Goal: Contribute content: Add original content to the website for others to see

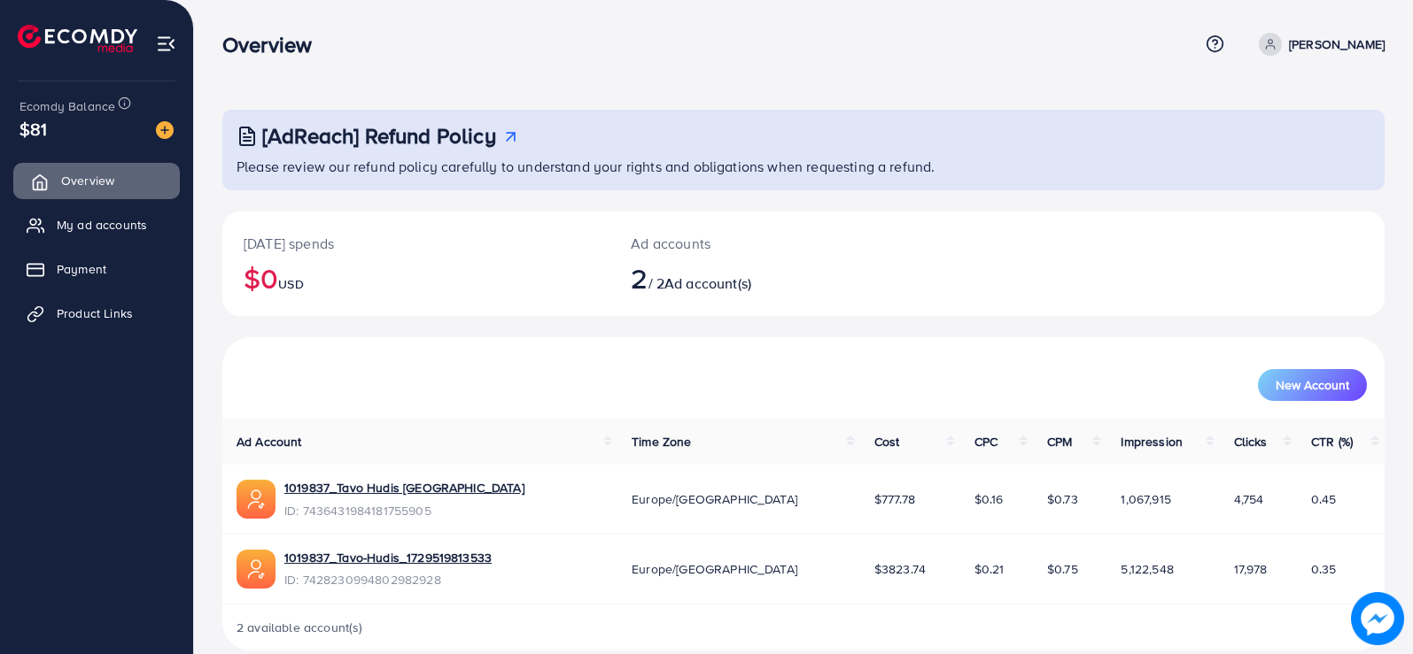
scroll to position [25, 0]
click at [98, 313] on span "Product Links" at bounding box center [99, 314] width 76 height 18
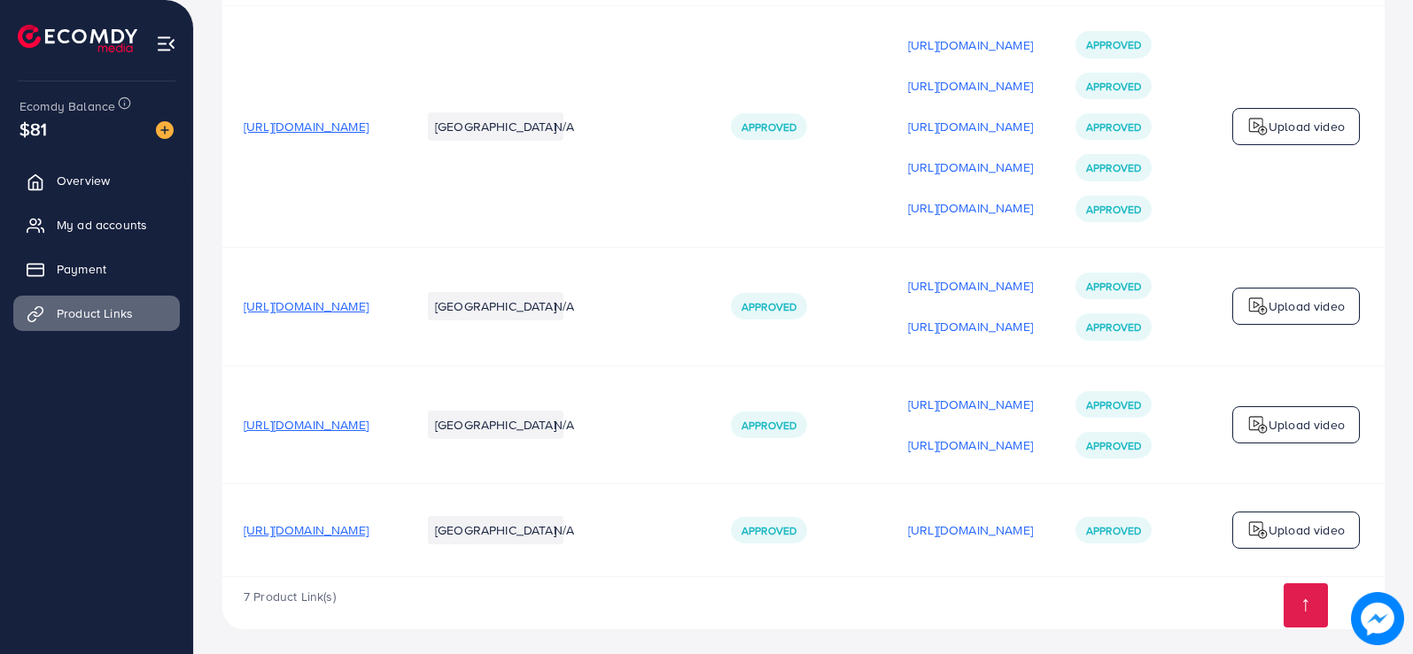
scroll to position [1353, 0]
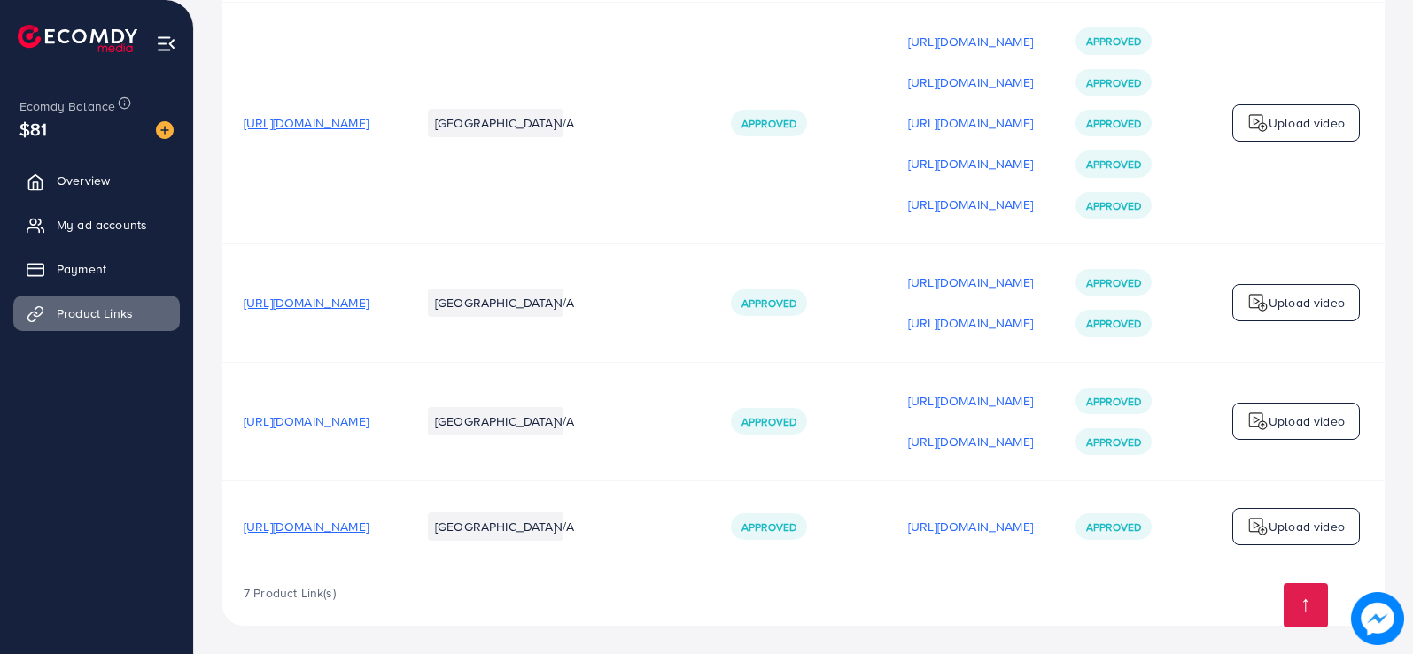
drag, startPoint x: 1005, startPoint y: 569, endPoint x: 1023, endPoint y: 569, distance: 17.7
click at [1023, 569] on tr "[URL][DOMAIN_NAME] [GEOGRAPHIC_DATA] N/A Approved [URL][DOMAIN_NAME] Approved U…" at bounding box center [815, 527] width 1186 height 93
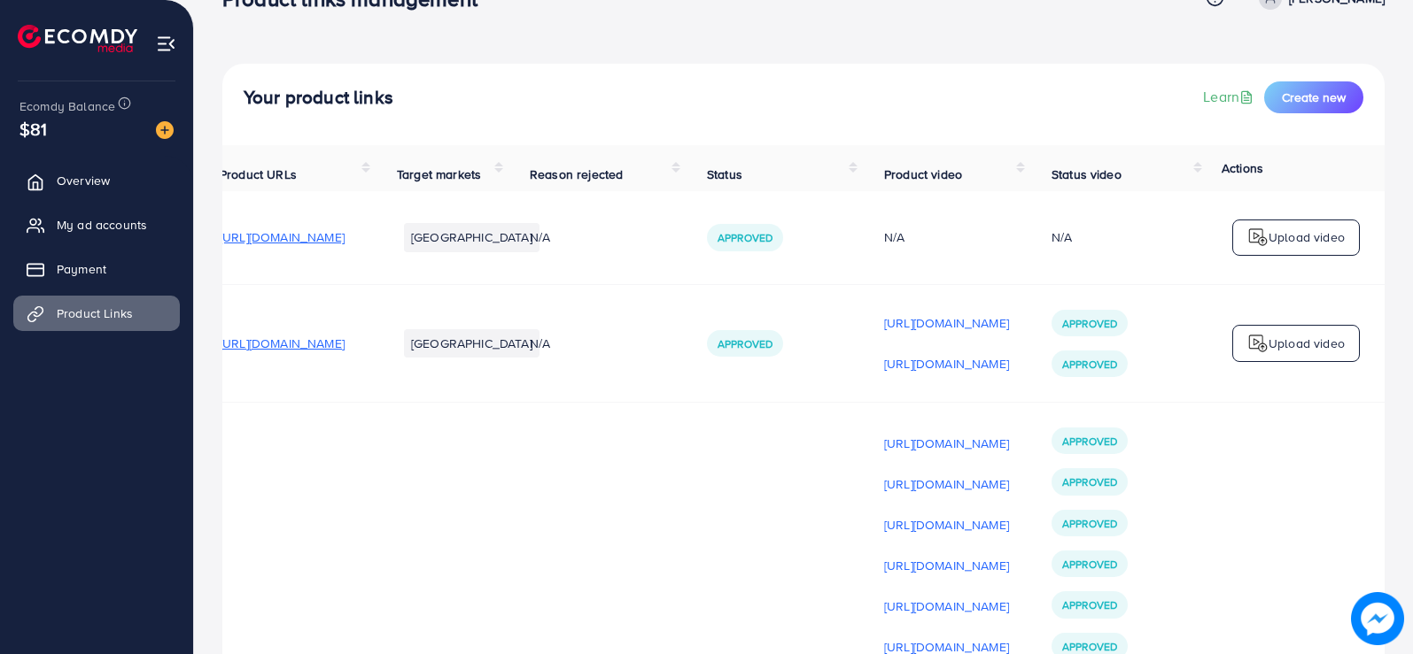
scroll to position [35, 0]
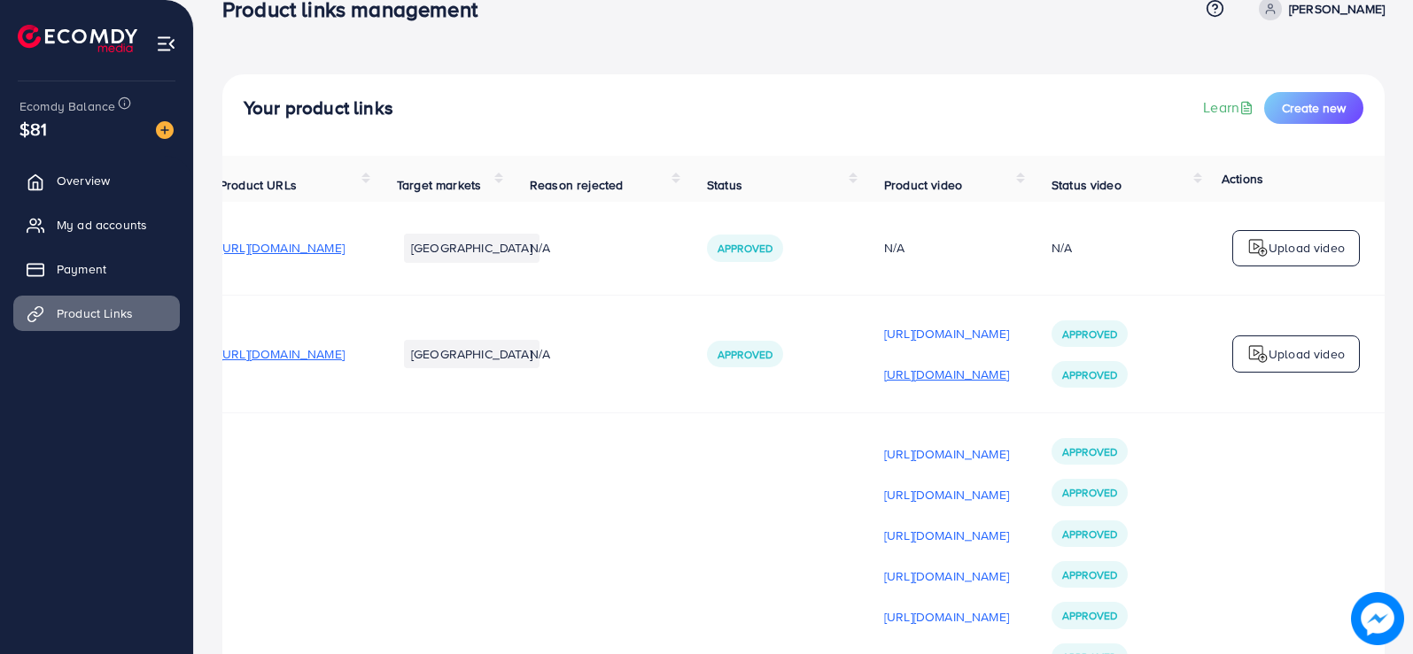
click at [925, 381] on p "[URL][DOMAIN_NAME]" at bounding box center [946, 374] width 125 height 21
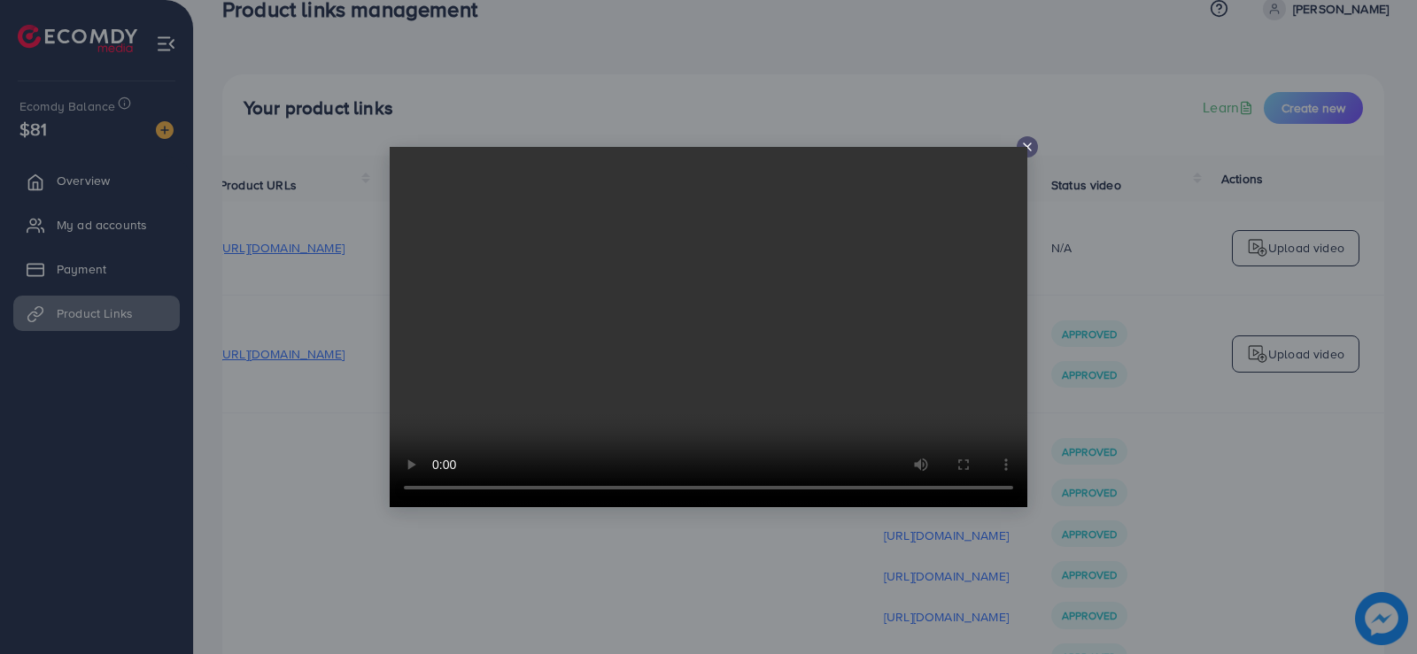
click at [1024, 146] on icon at bounding box center [1027, 147] width 14 height 14
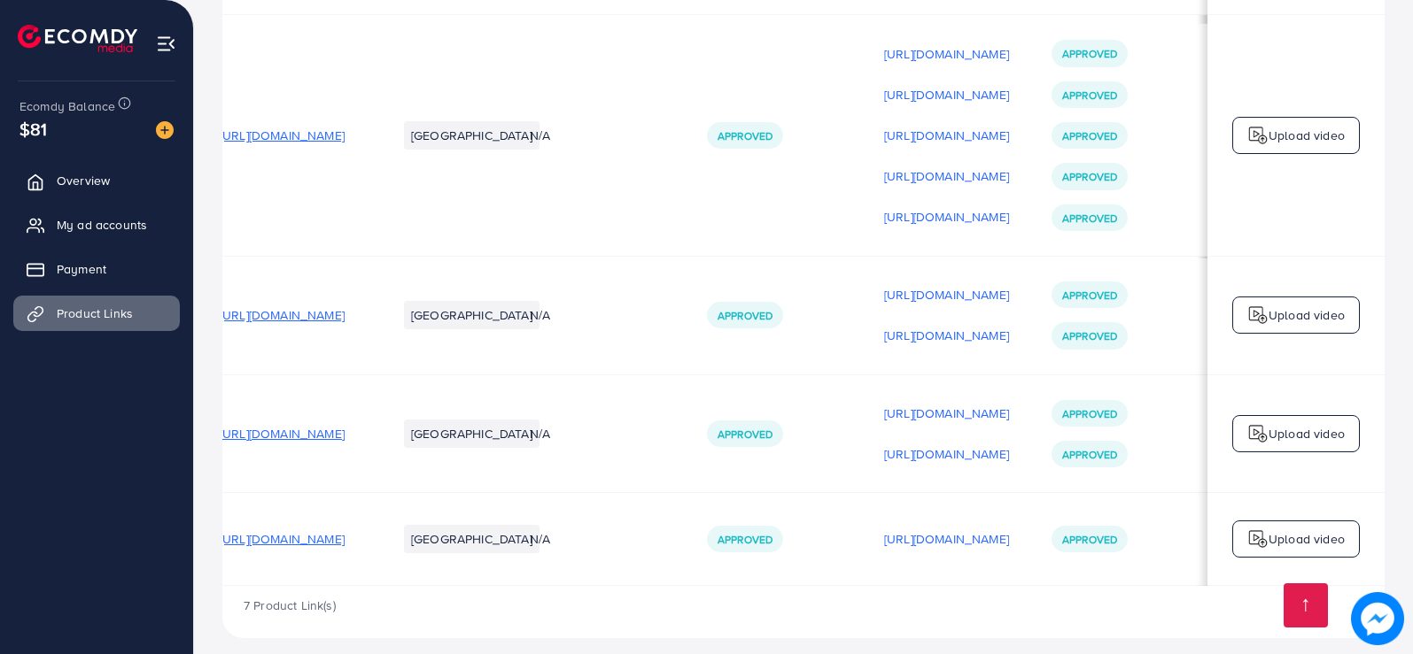
scroll to position [1335, 0]
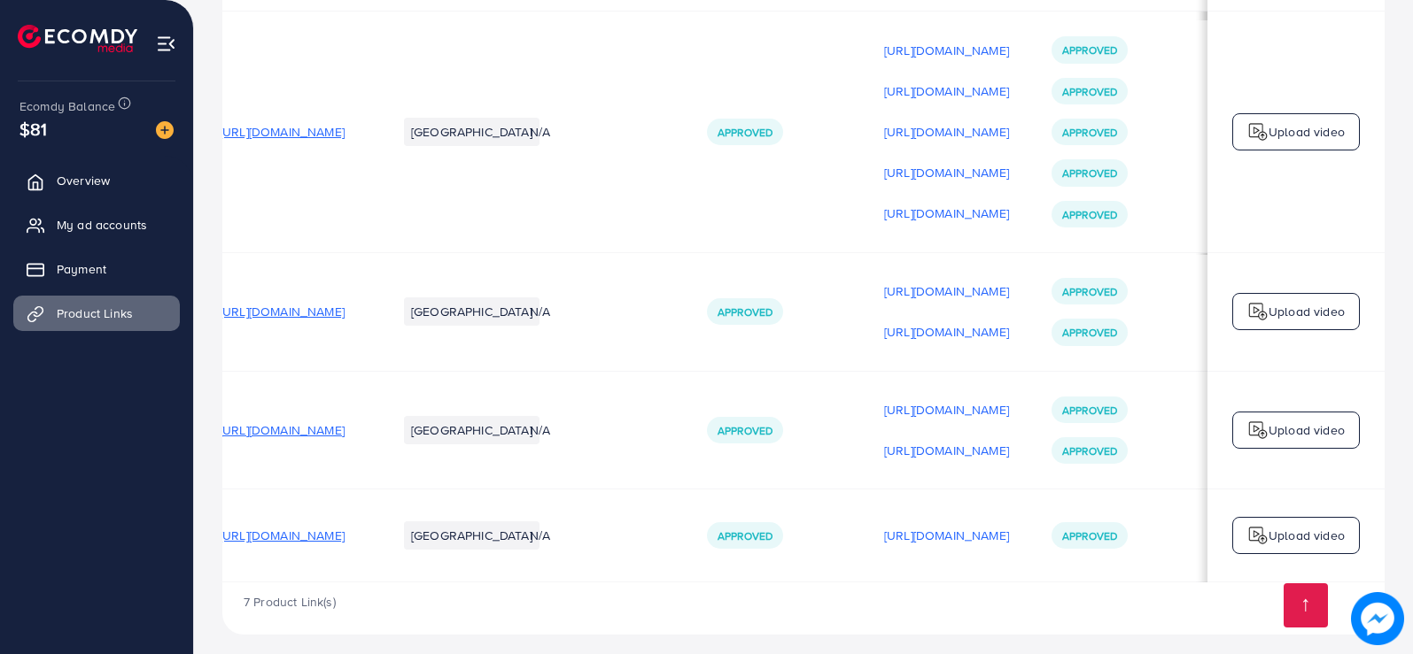
drag, startPoint x: 984, startPoint y: 585, endPoint x: 732, endPoint y: 593, distance: 252.6
click at [526, 575] on td "N/A" at bounding box center [596, 536] width 177 height 93
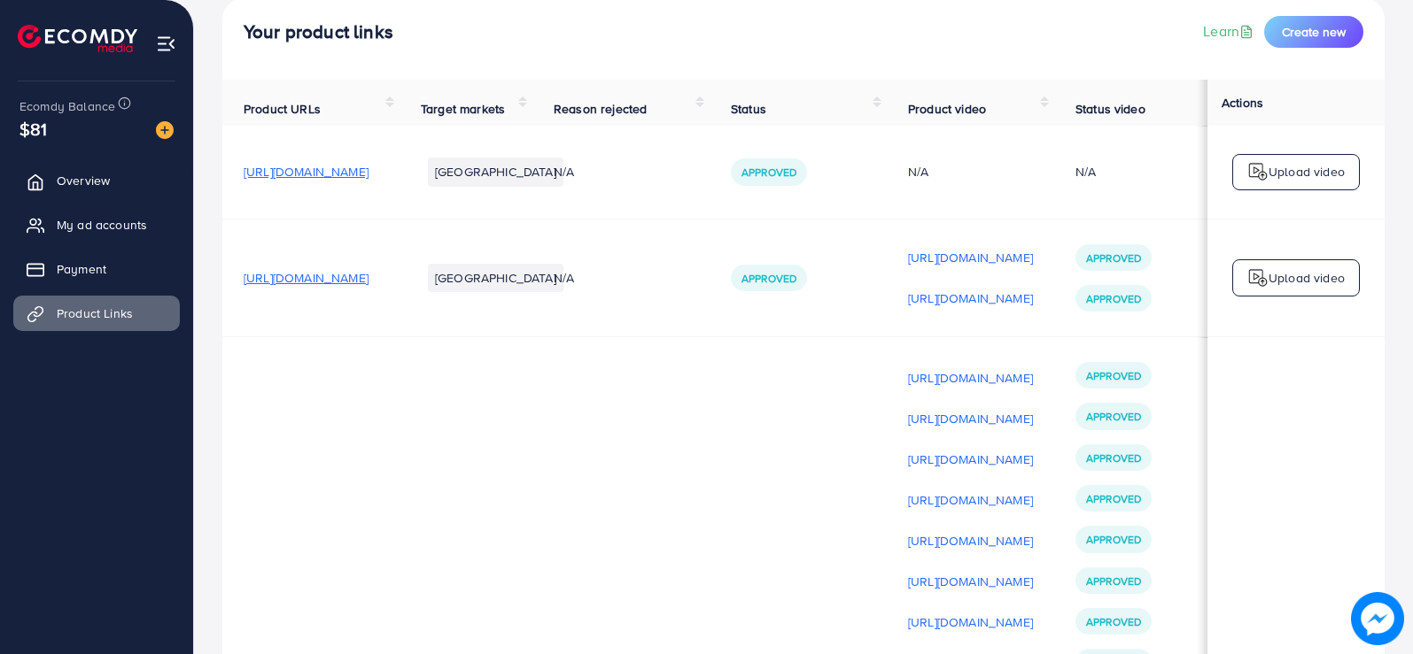
scroll to position [120, 0]
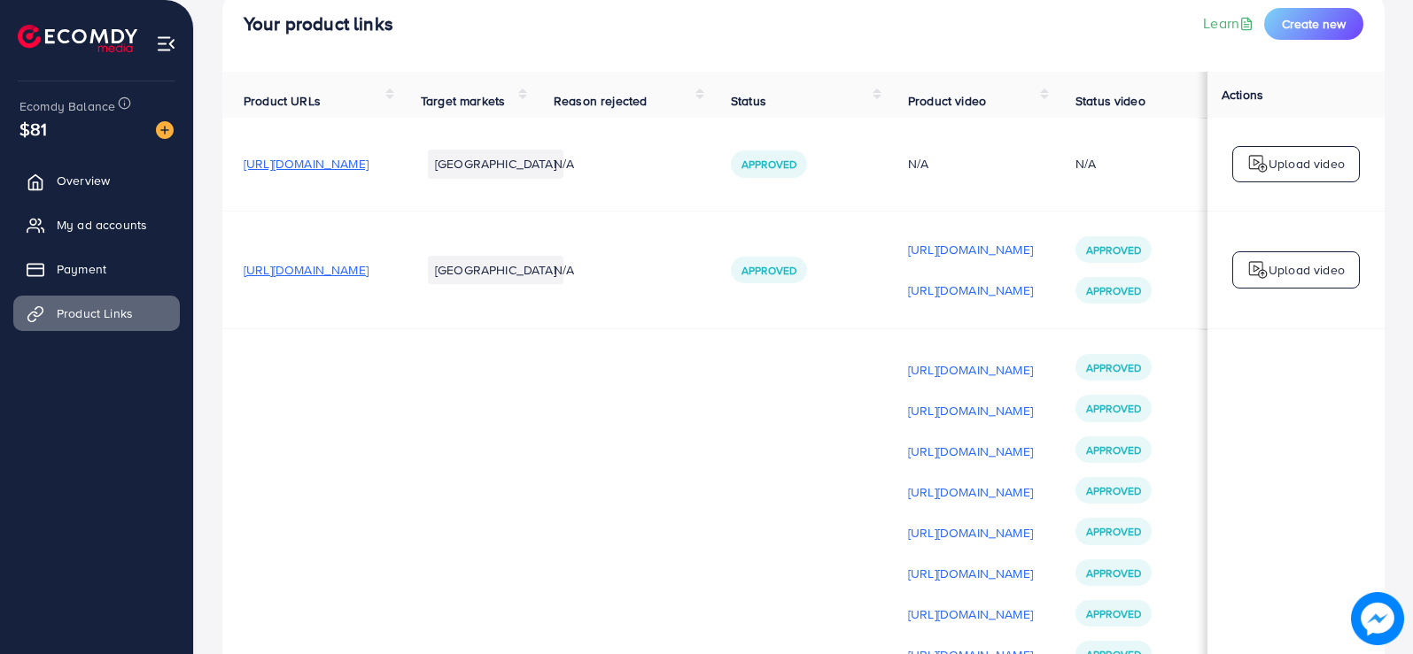
click at [1268, 265] on p "Upload video" at bounding box center [1306, 269] width 76 height 21
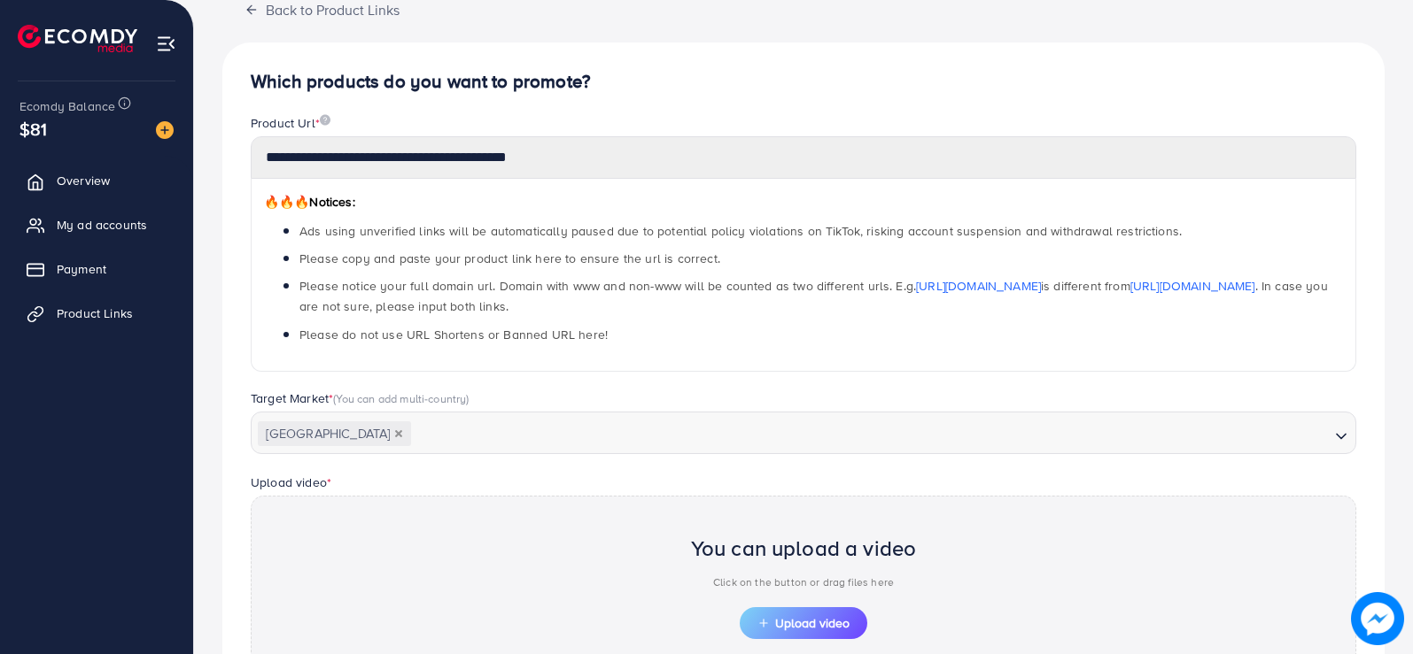
scroll to position [511, 0]
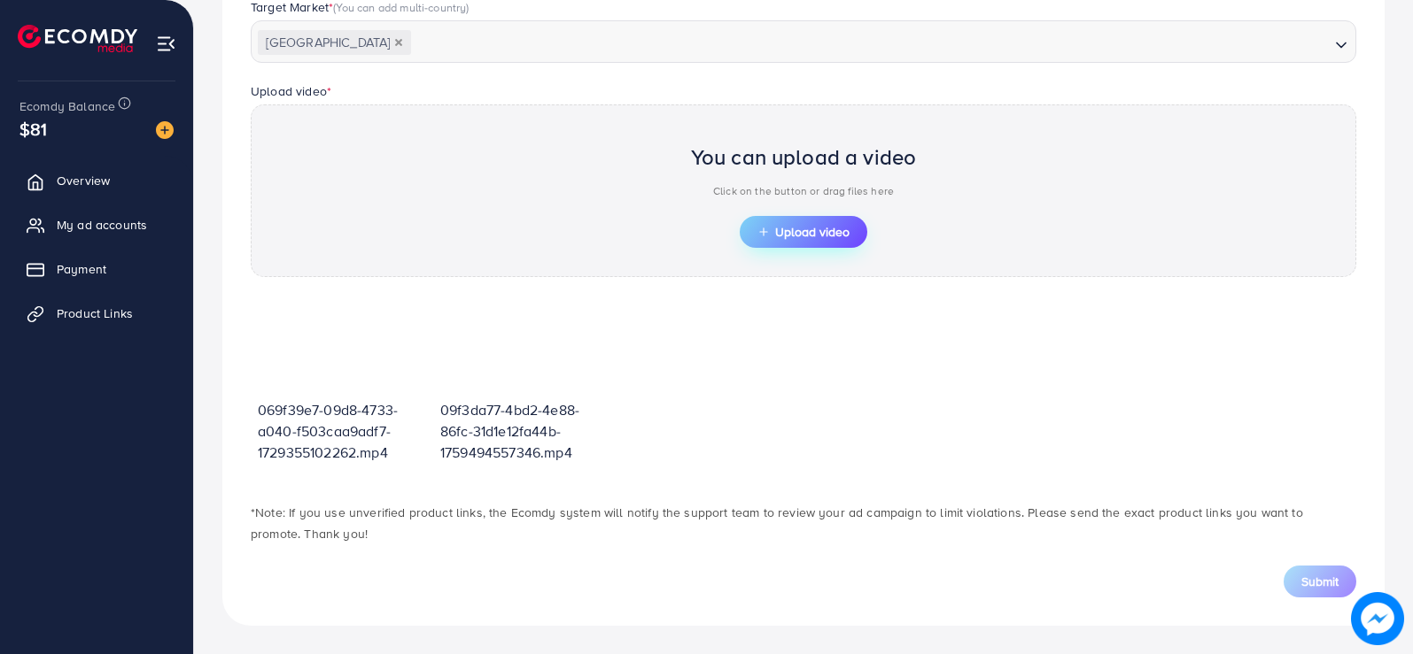
click at [795, 237] on span "Upload video" at bounding box center [803, 232] width 92 height 12
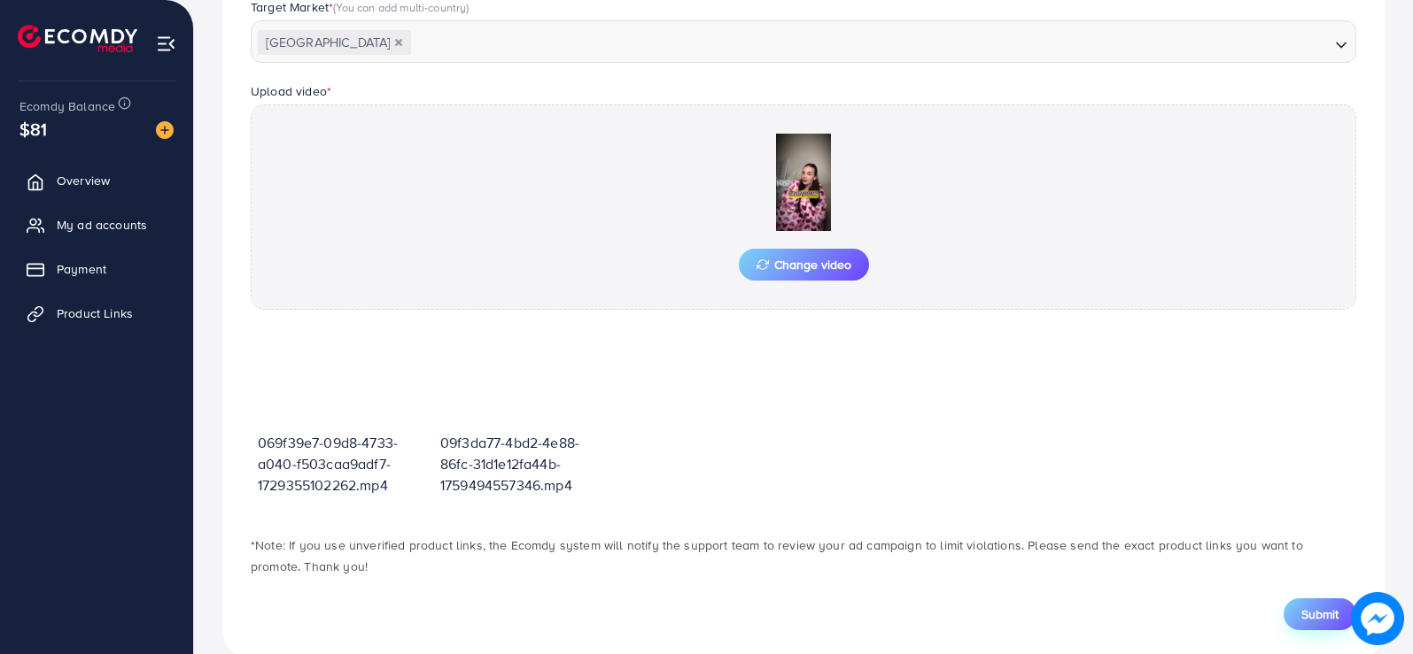
click at [1306, 607] on span "Submit" at bounding box center [1319, 615] width 37 height 18
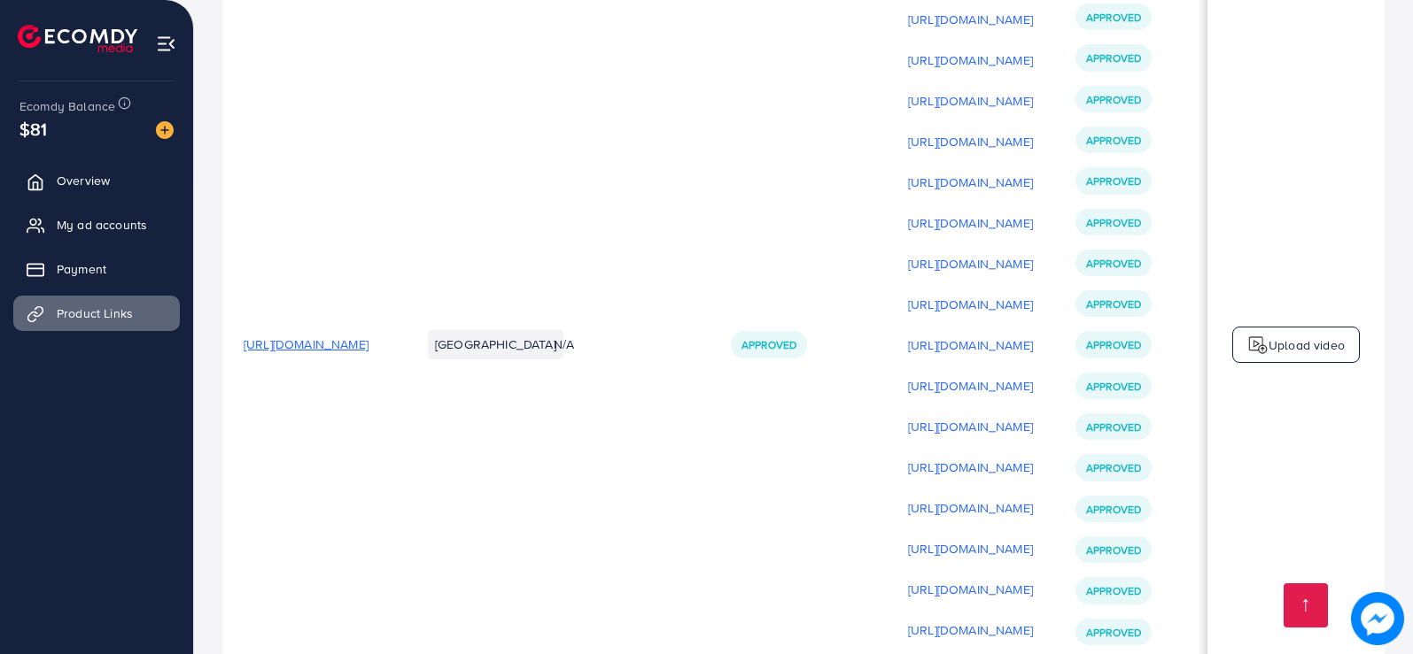
scroll to position [623, 0]
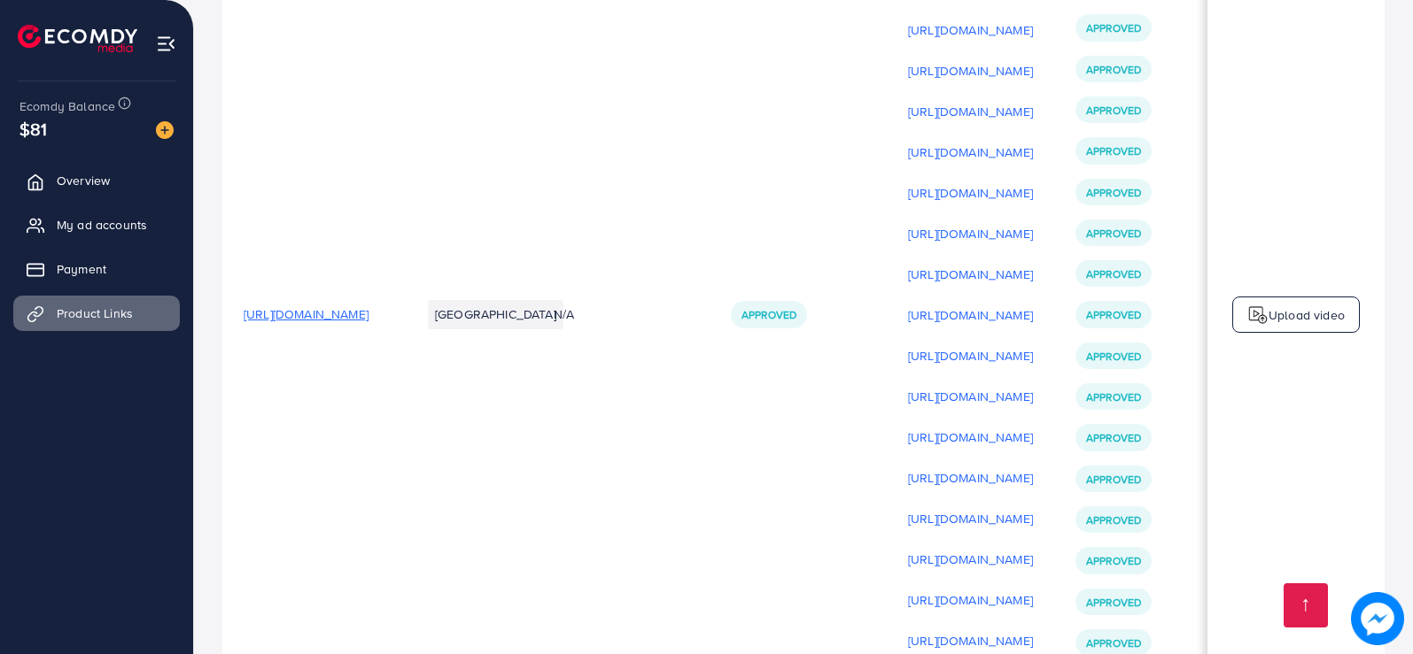
click at [1278, 316] on p "Upload video" at bounding box center [1306, 315] width 76 height 21
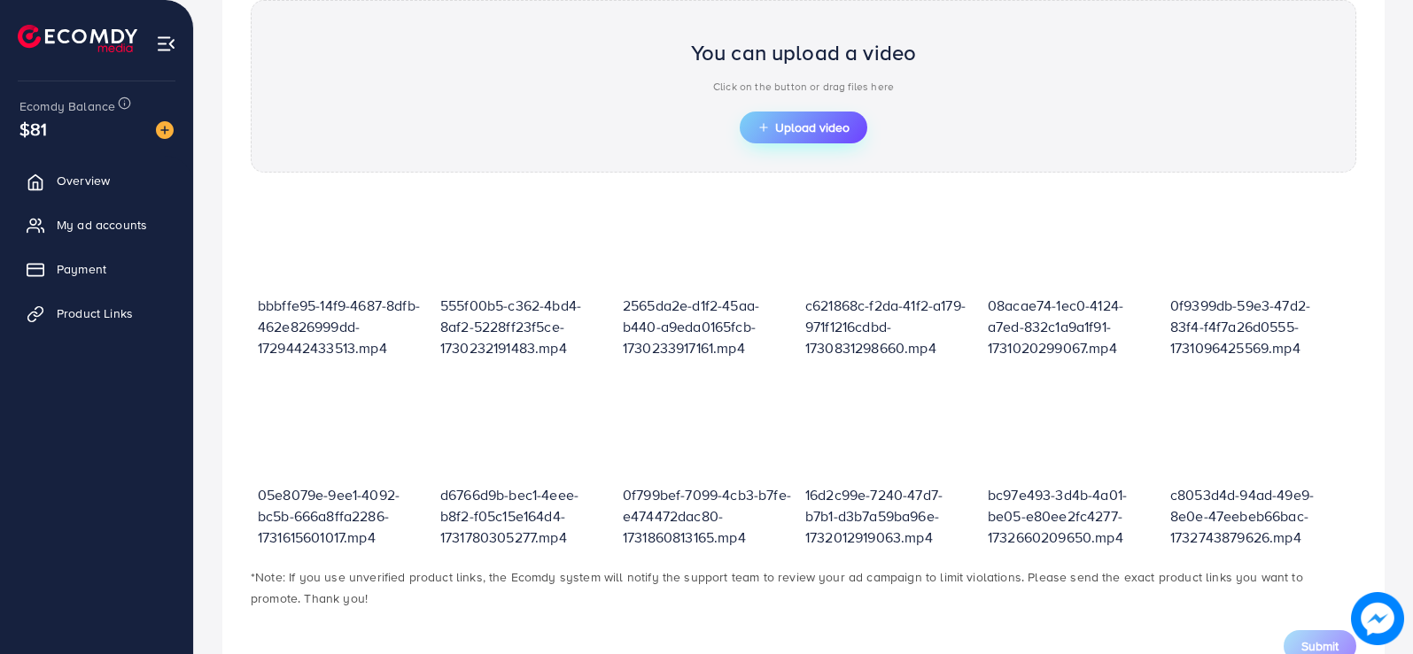
click at [794, 132] on span "Upload video" at bounding box center [803, 127] width 92 height 12
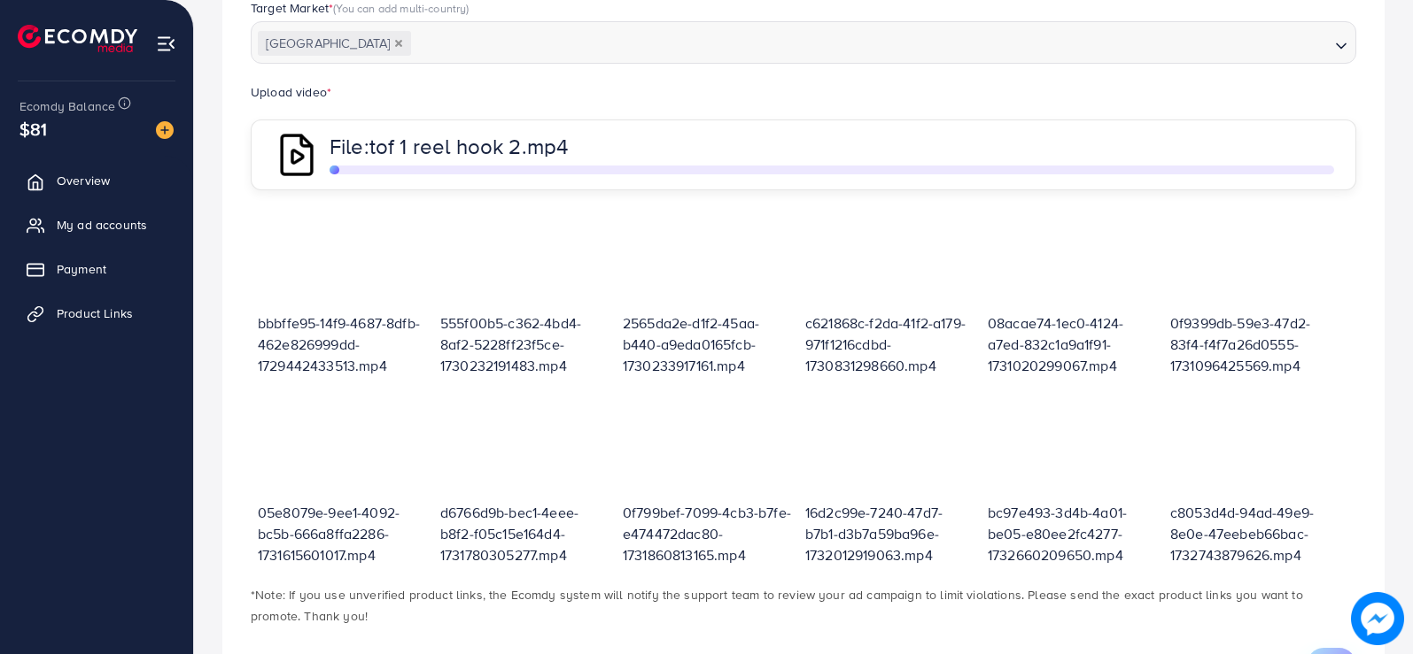
scroll to position [595, 0]
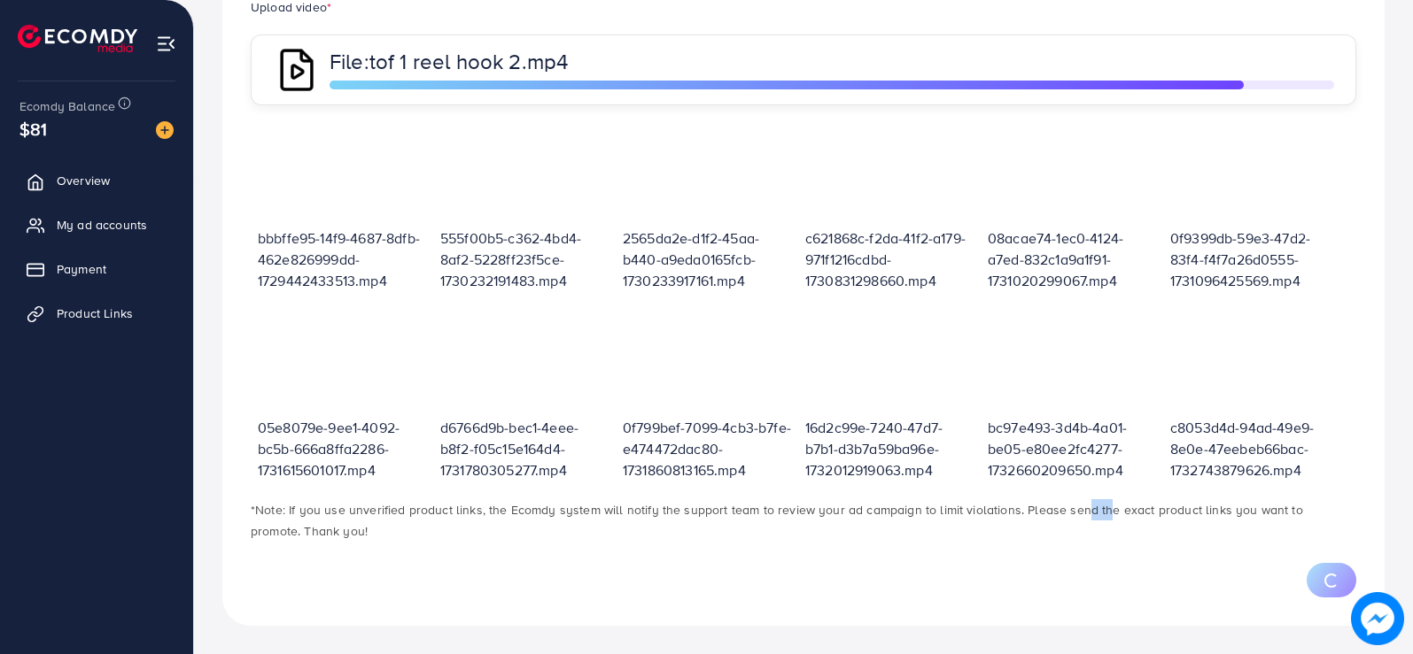
drag, startPoint x: 1091, startPoint y: 512, endPoint x: 1064, endPoint y: 506, distance: 28.1
click at [1064, 506] on p "*Note: If you use unverified product links, the Ecomdy system will notify the s…" at bounding box center [803, 520] width 1105 height 43
click at [1101, 528] on p "*Note: If you use unverified product links, the Ecomdy system will notify the s…" at bounding box center [803, 520] width 1105 height 43
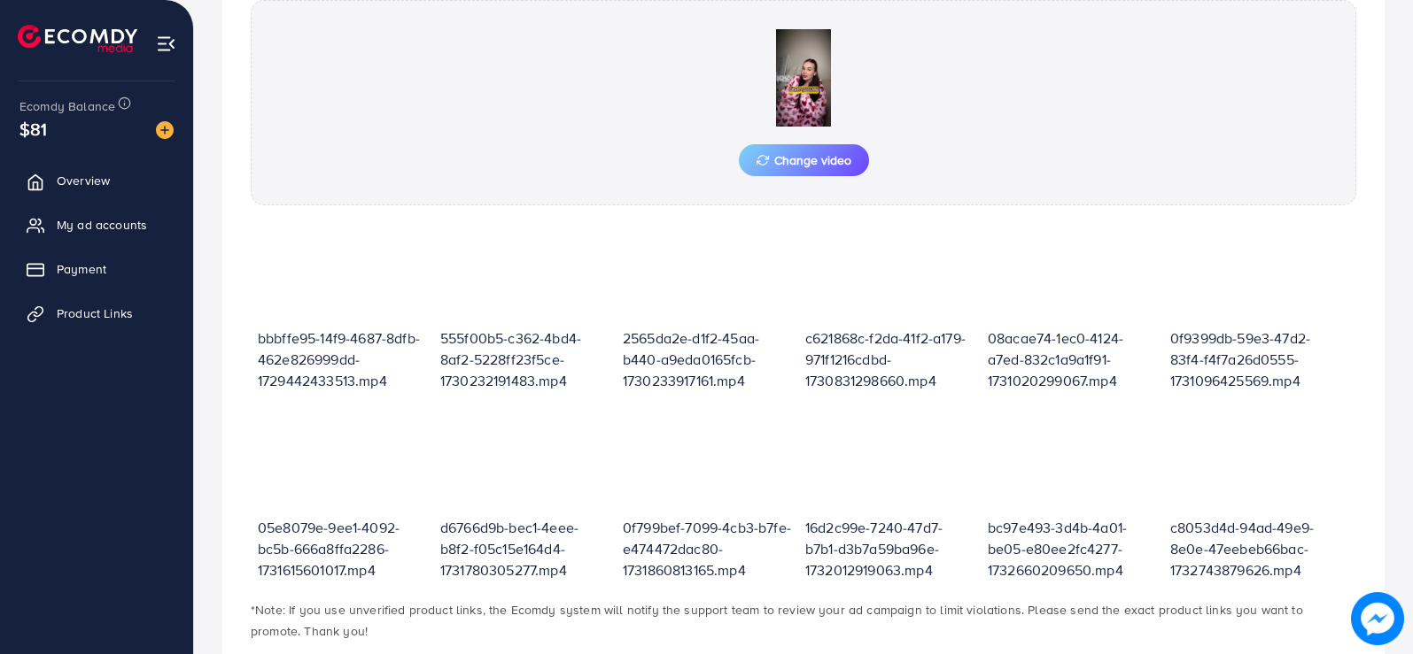
scroll to position [713, 0]
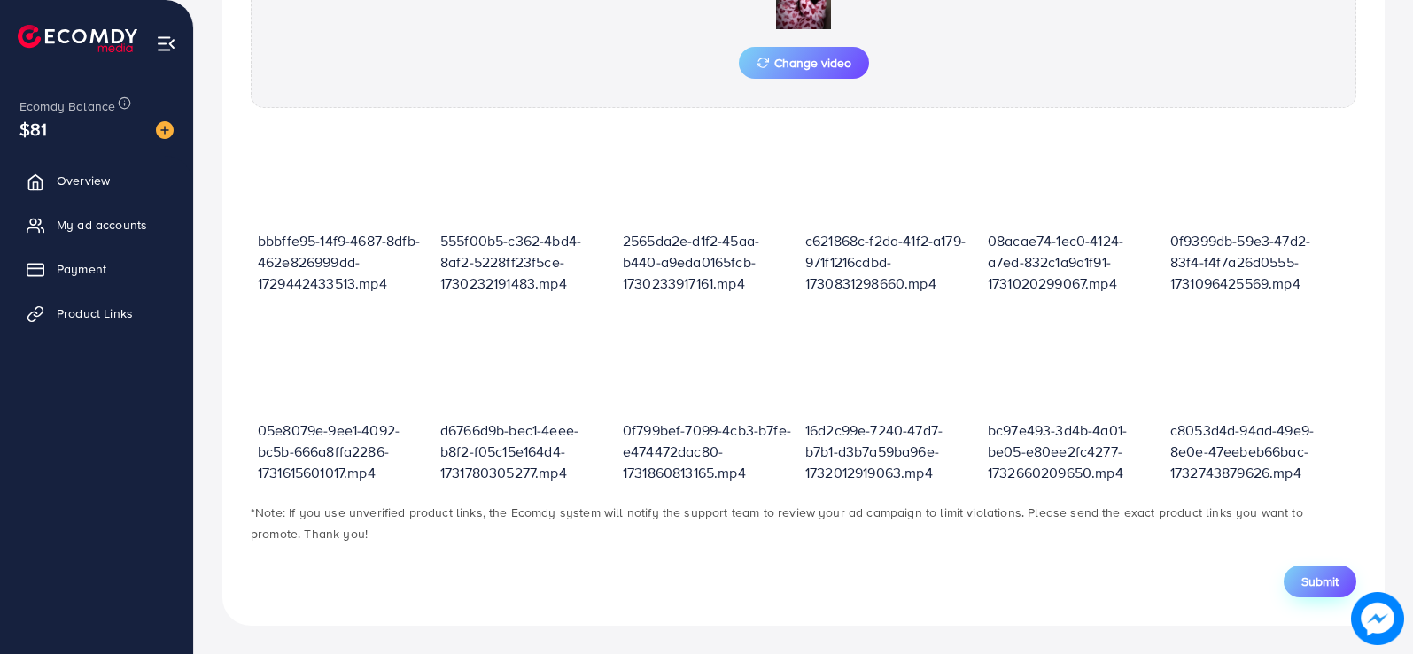
click at [1310, 580] on span "Submit" at bounding box center [1319, 582] width 37 height 18
